Goal: Obtain resource: Download file/media

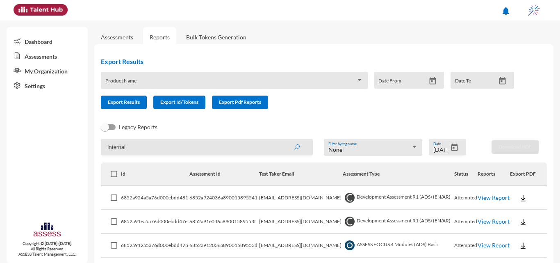
scroll to position [353, 0]
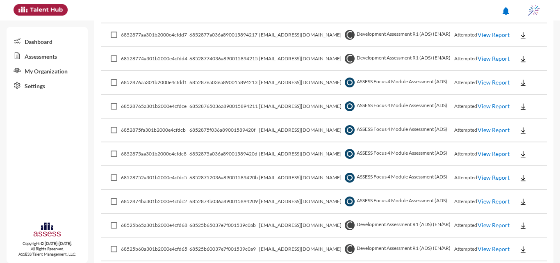
click at [481, 174] on link "View Report" at bounding box center [494, 177] width 32 height 7
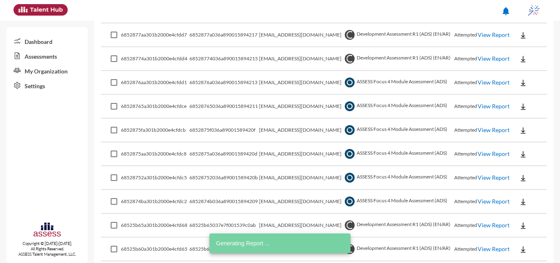
click at [478, 202] on link "View Report" at bounding box center [494, 201] width 32 height 7
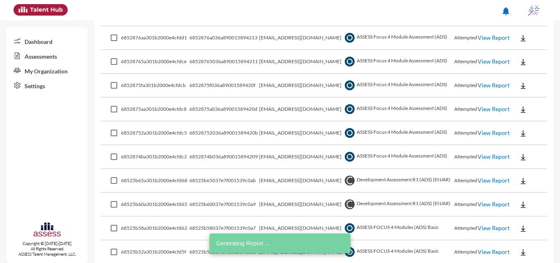
scroll to position [435, 0]
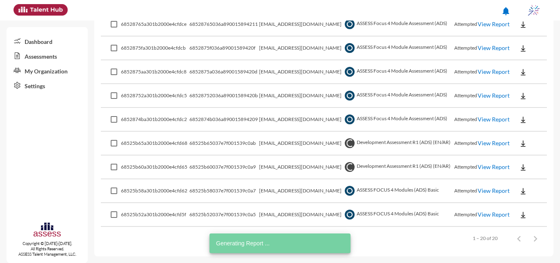
click at [492, 190] on link "View Report" at bounding box center [494, 190] width 32 height 7
click at [488, 216] on link "View Report" at bounding box center [494, 214] width 32 height 7
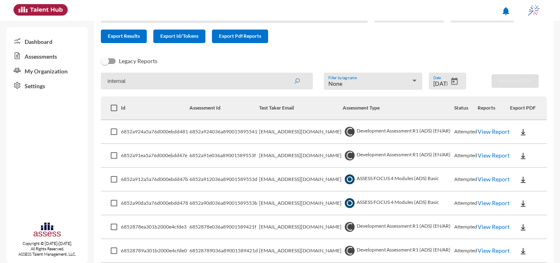
scroll to position [0, 0]
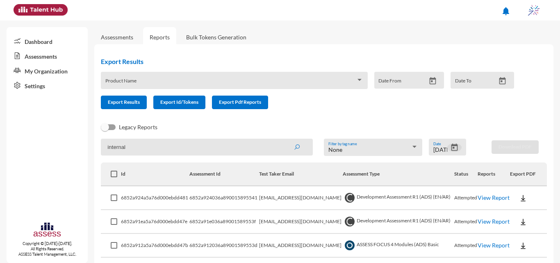
click at [451, 145] on icon "Open calendar" at bounding box center [454, 147] width 7 height 7
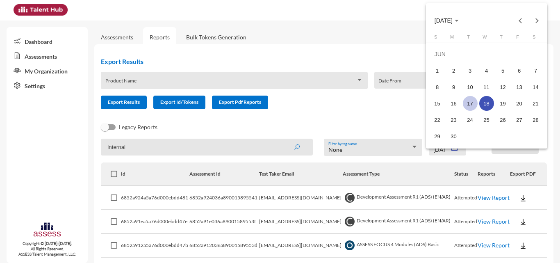
click at [476, 102] on div "17" at bounding box center [470, 103] width 15 height 15
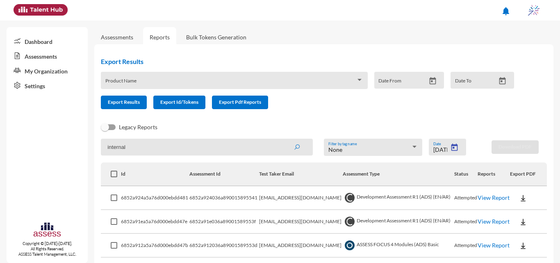
type input "[DATE]"
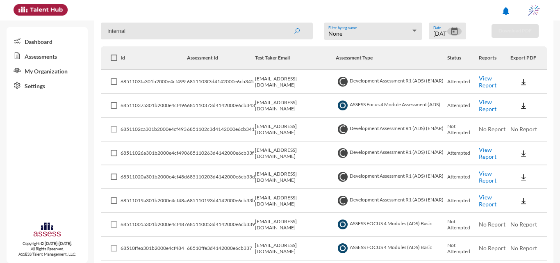
scroll to position [115, 0]
click at [495, 112] on link "View Report" at bounding box center [488, 106] width 18 height 14
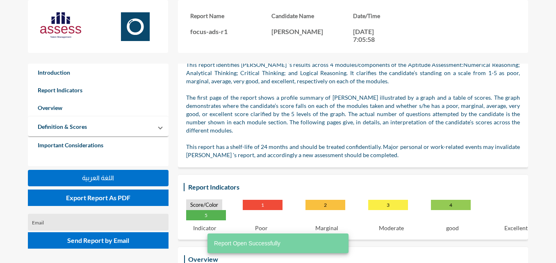
scroll to position [41, 0]
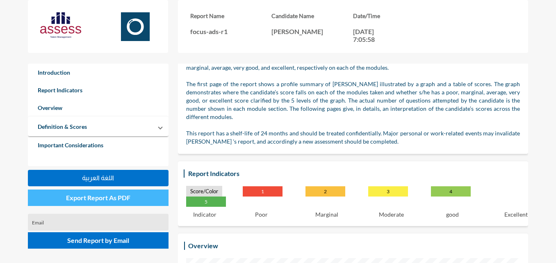
click at [91, 200] on span "Export Report As PDF" at bounding box center [98, 198] width 64 height 8
